Goal: Task Accomplishment & Management: Use online tool/utility

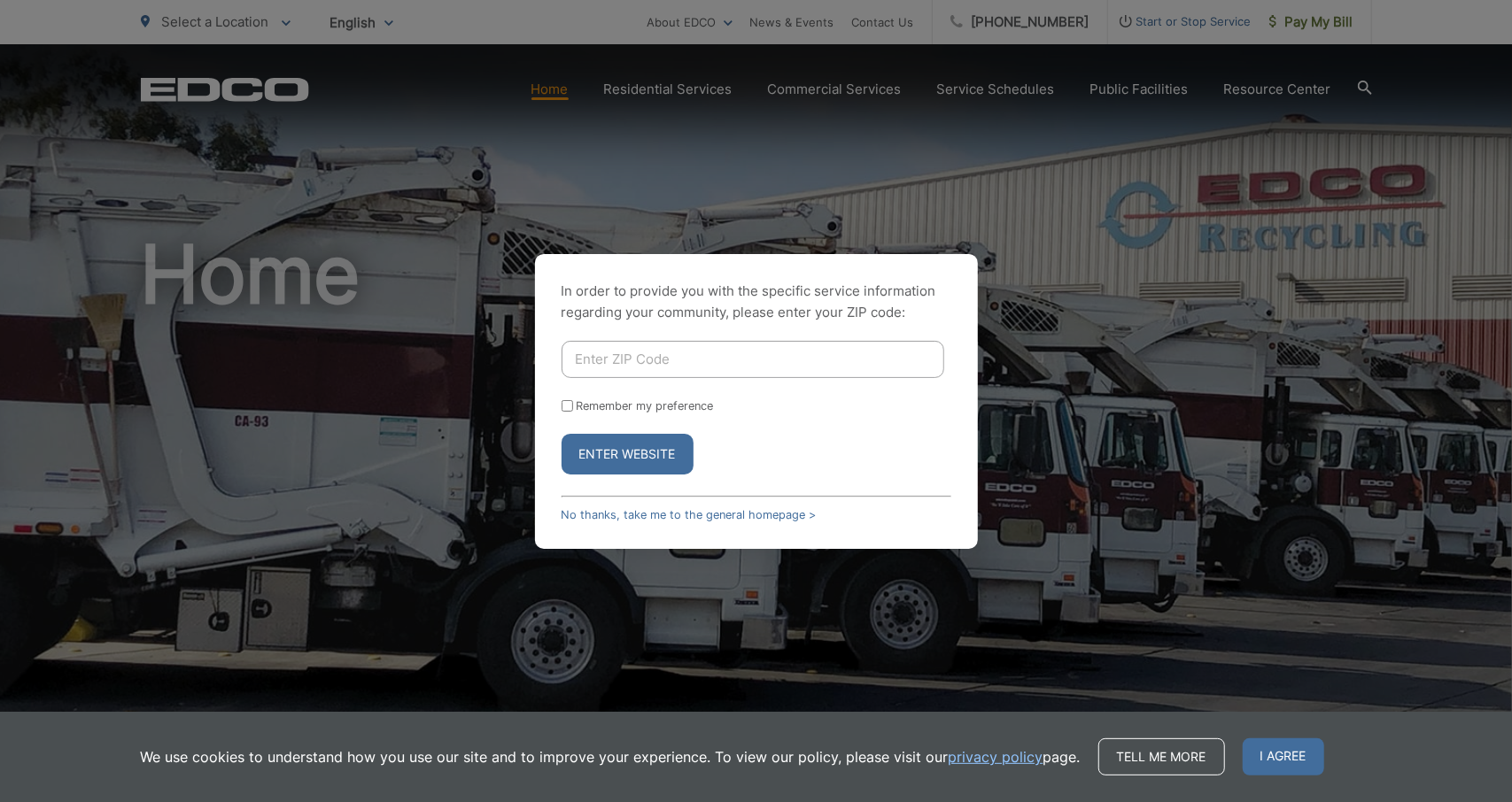
click at [600, 355] on input "Enter ZIP Code" at bounding box center [752, 360] width 382 height 37
type input "92082"
click at [610, 458] on button "Enter Website" at bounding box center [627, 454] width 132 height 41
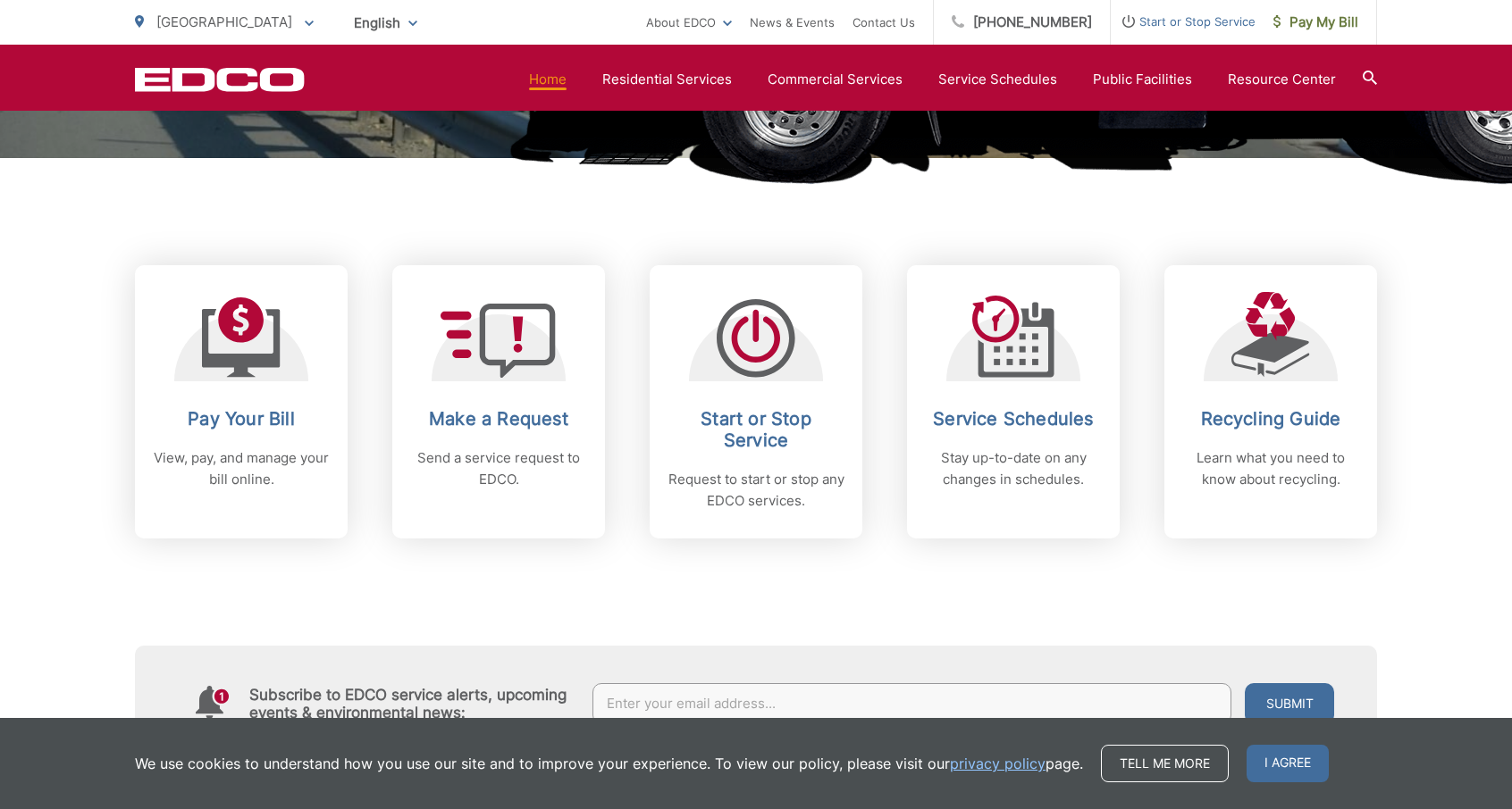
scroll to position [625, 0]
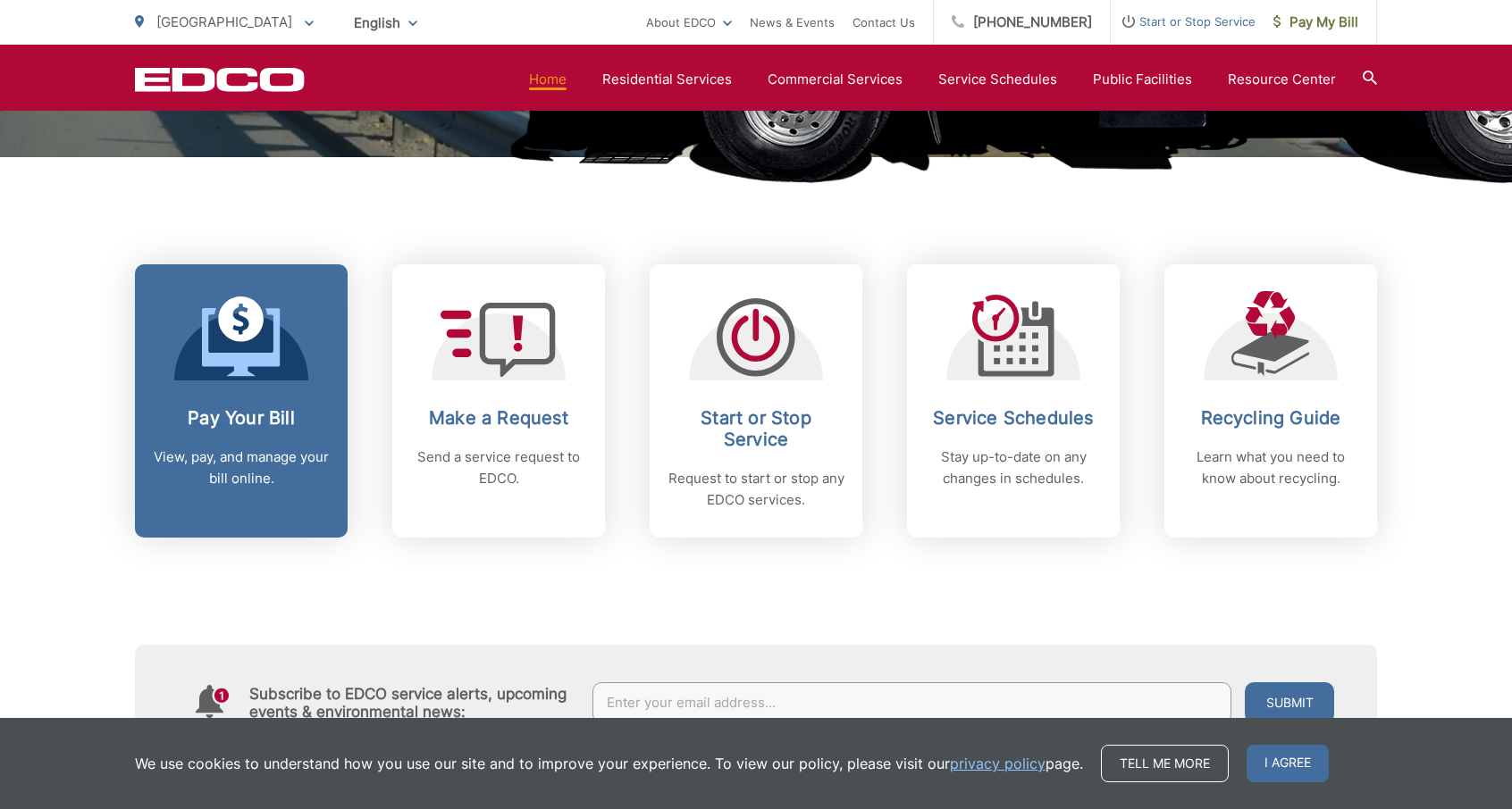
click at [274, 376] on span at bounding box center [241, 338] width 78 height 84
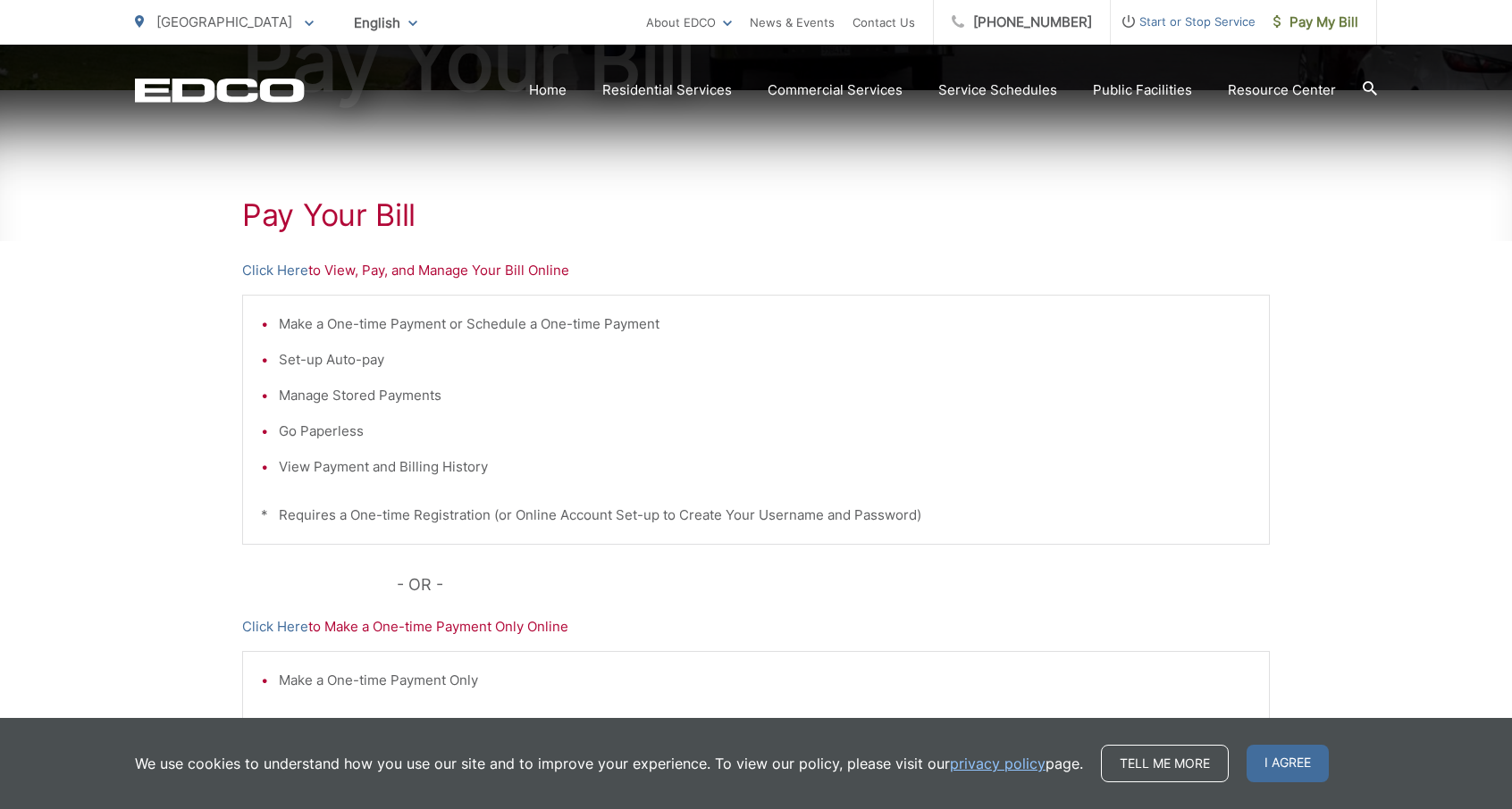
scroll to position [268, 0]
click at [276, 271] on link "Click Here" at bounding box center [275, 270] width 66 height 22
